Goal: Task Accomplishment & Management: Complete application form

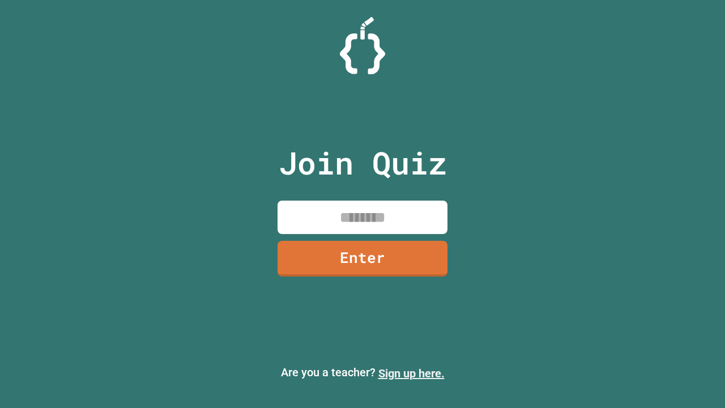
click at [411, 373] on link "Sign up here." at bounding box center [411, 374] width 66 height 14
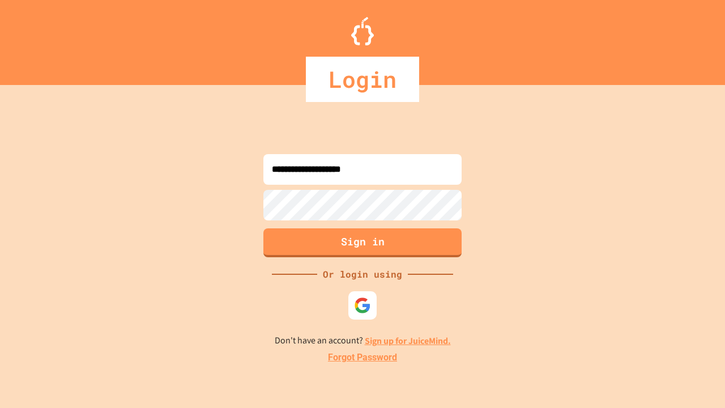
type input "**********"
